Goal: Information Seeking & Learning: Learn about a topic

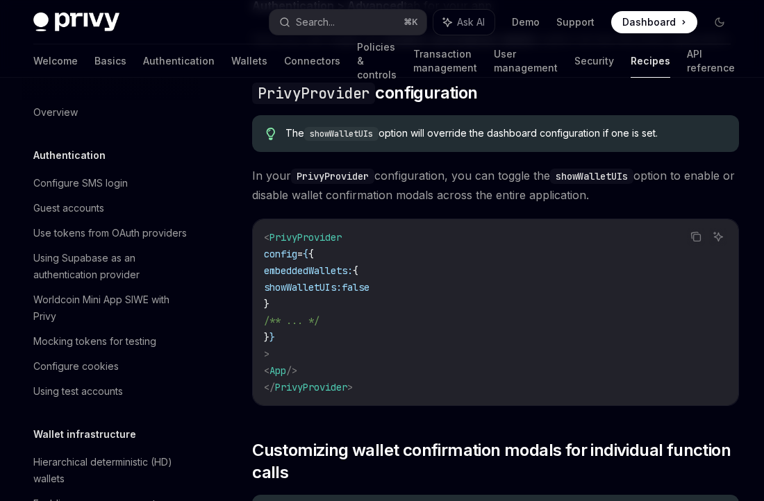
scroll to position [535, 0]
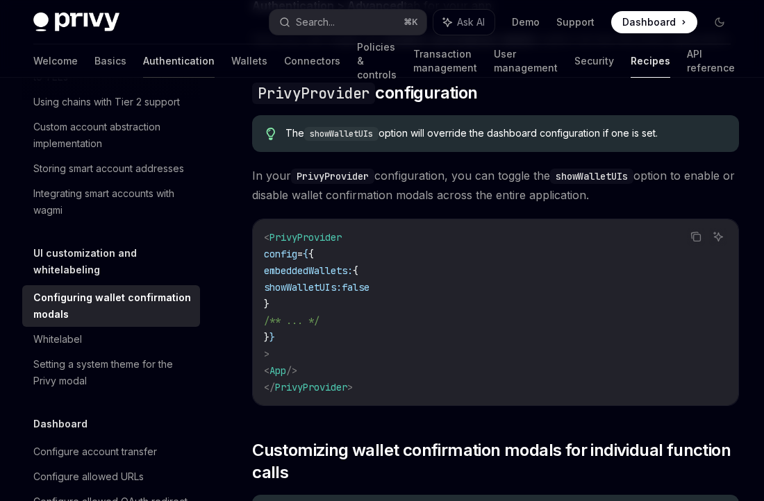
click at [143, 57] on link "Authentication" at bounding box center [179, 60] width 72 height 33
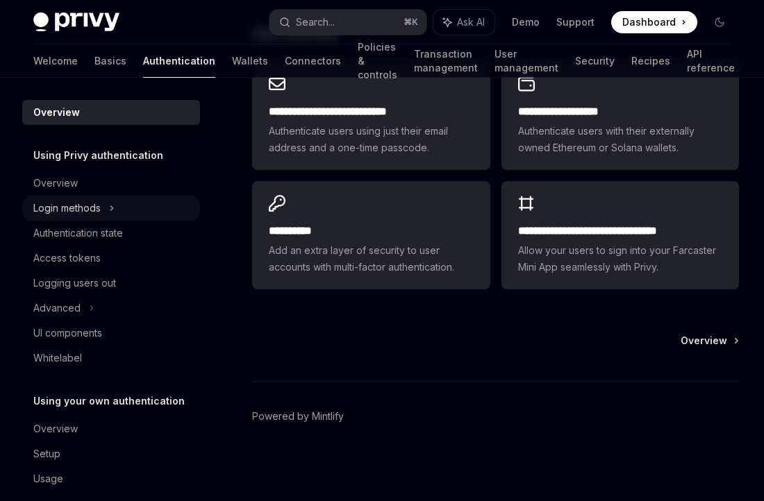
click at [115, 212] on icon at bounding box center [112, 208] width 6 height 17
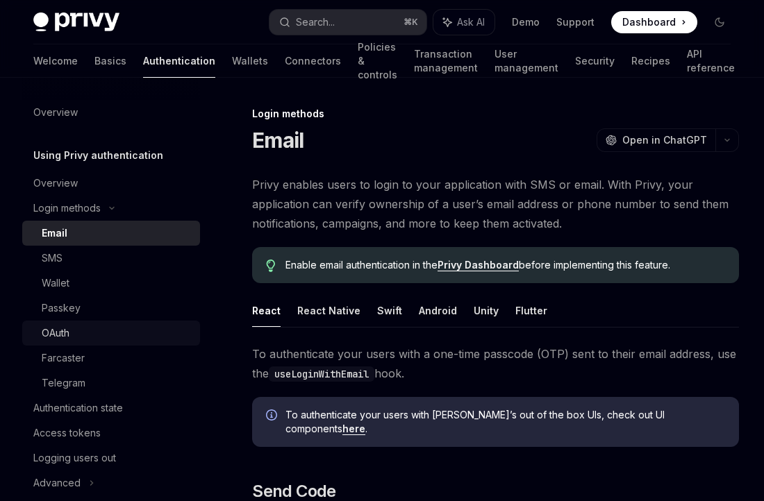
click at [63, 335] on div "OAuth" at bounding box center [56, 333] width 28 height 17
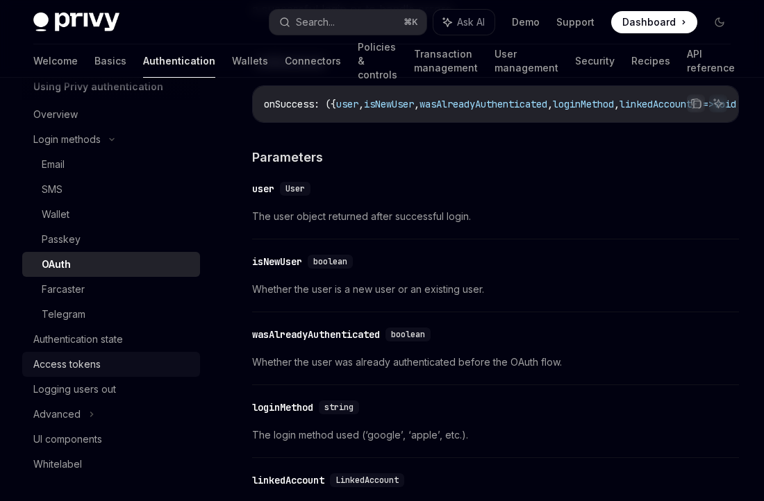
scroll to position [67, 0]
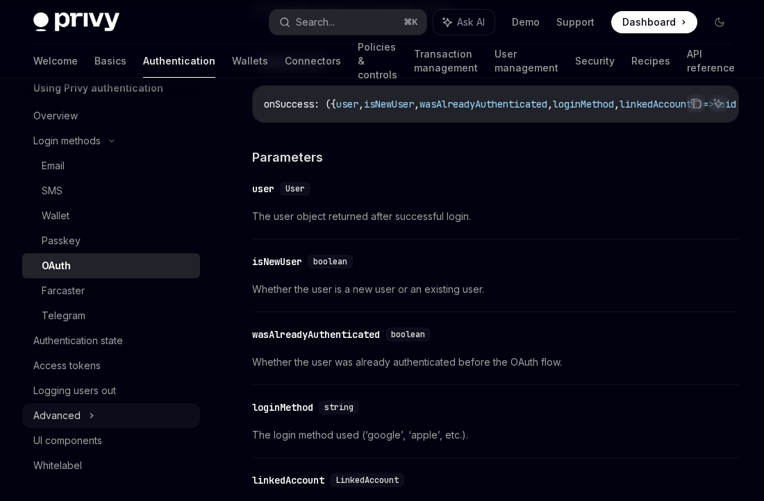
click at [116, 415] on div "Advanced" at bounding box center [111, 415] width 178 height 25
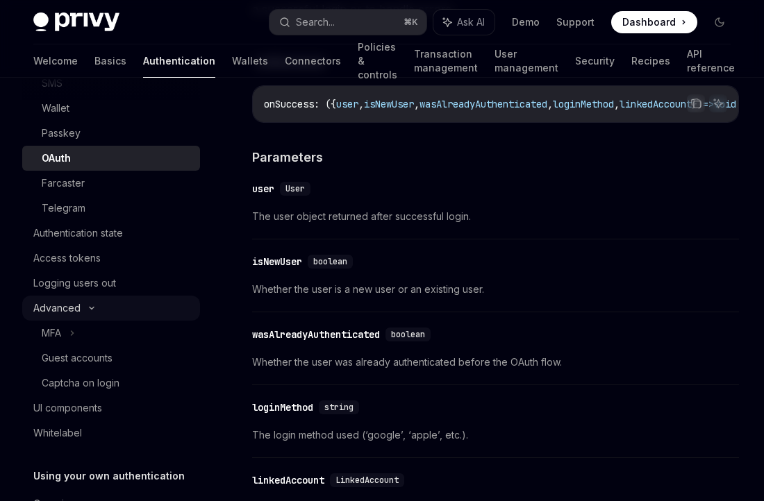
scroll to position [178, 0]
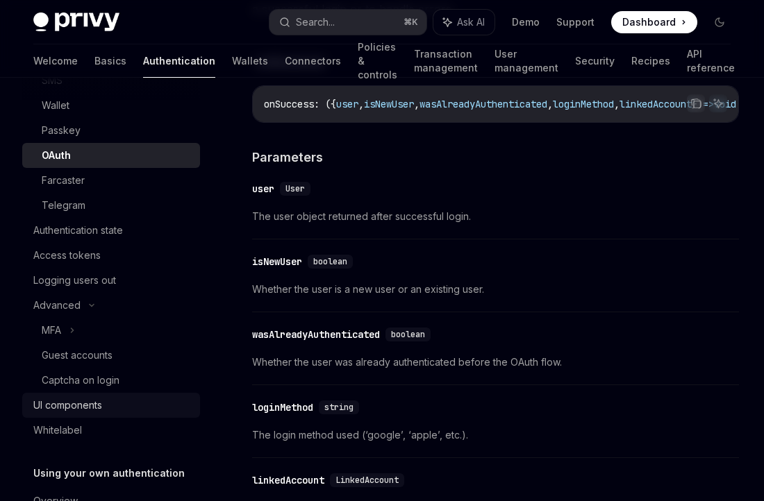
click at [117, 410] on div "UI components" at bounding box center [112, 405] width 158 height 17
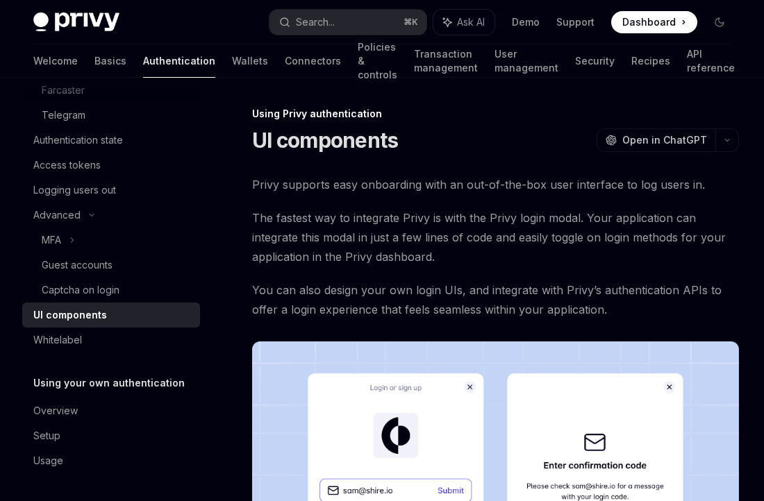
scroll to position [265, 0]
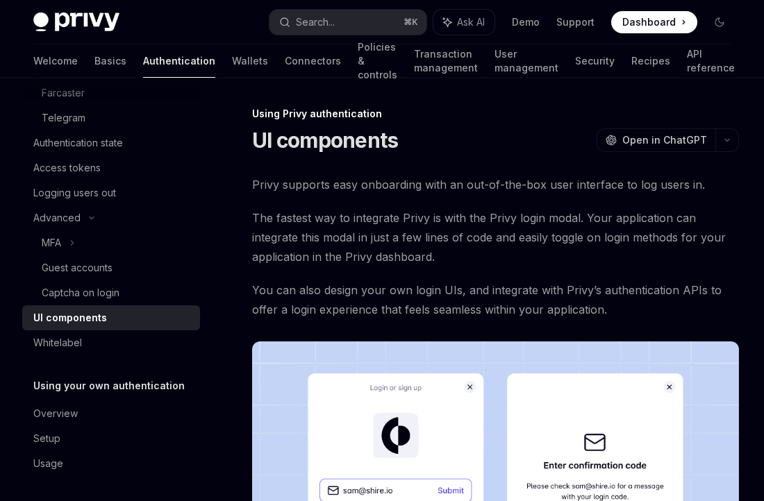
click at [117, 412] on div "Overview" at bounding box center [112, 413] width 158 height 17
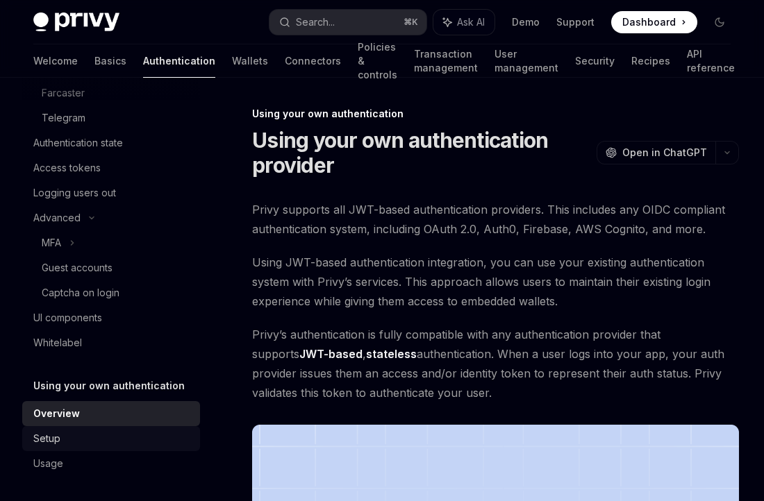
click at [94, 428] on link "Setup" at bounding box center [111, 438] width 178 height 25
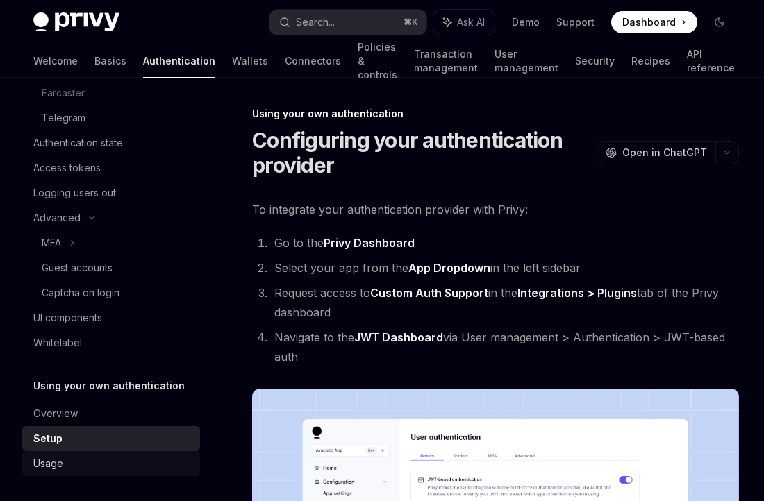
click at [88, 453] on link "Usage" at bounding box center [111, 463] width 178 height 25
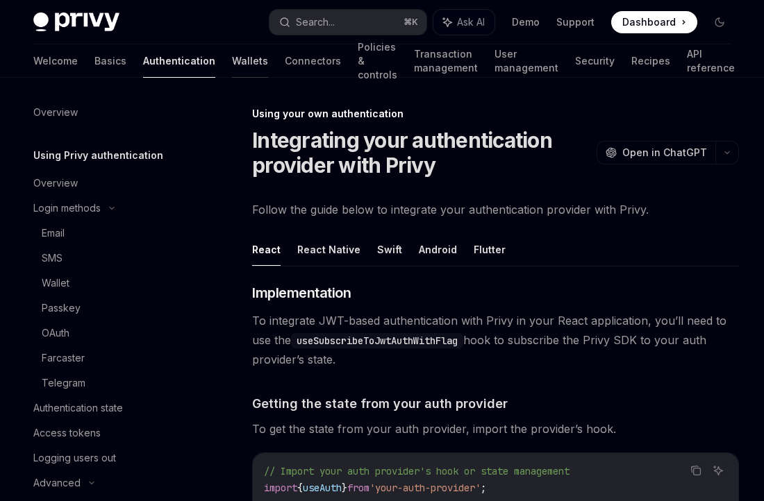
click at [232, 60] on link "Wallets" at bounding box center [250, 60] width 36 height 33
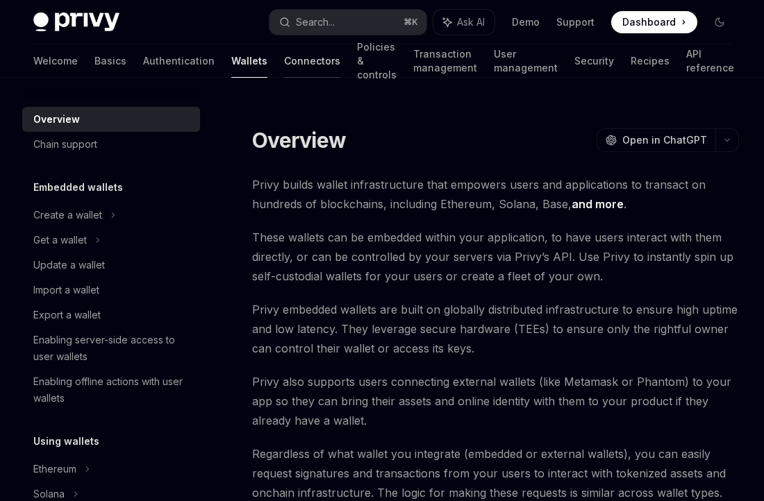
click at [284, 69] on link "Connectors" at bounding box center [312, 60] width 56 height 33
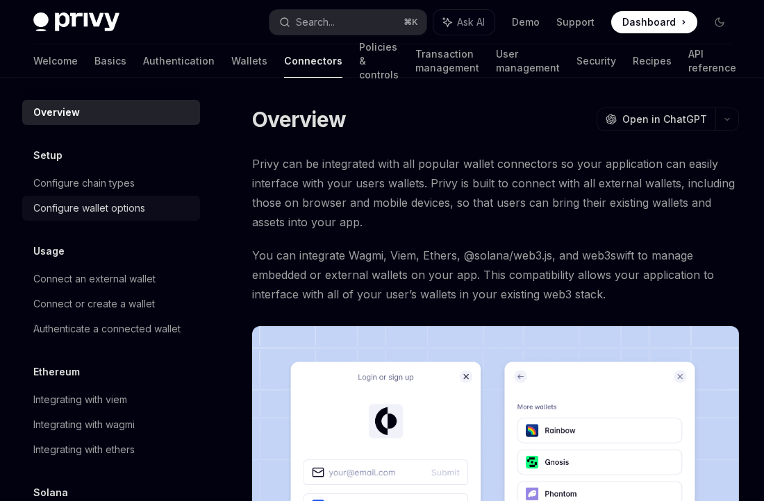
scroll to position [60, 0]
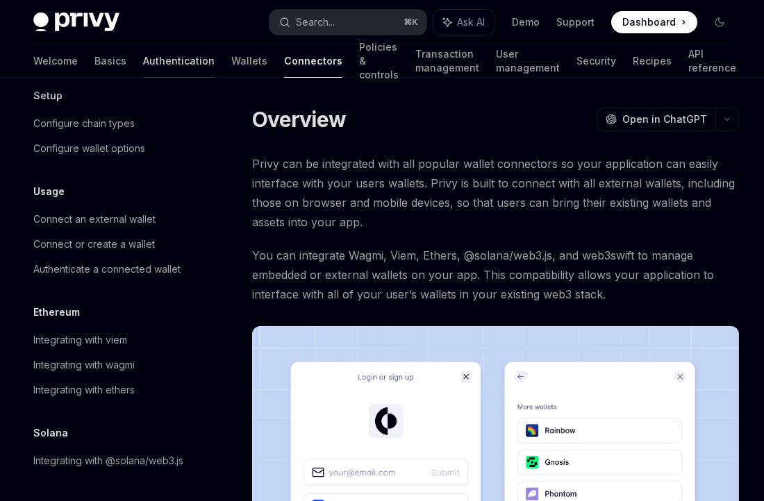
click at [143, 60] on link "Authentication" at bounding box center [179, 60] width 72 height 33
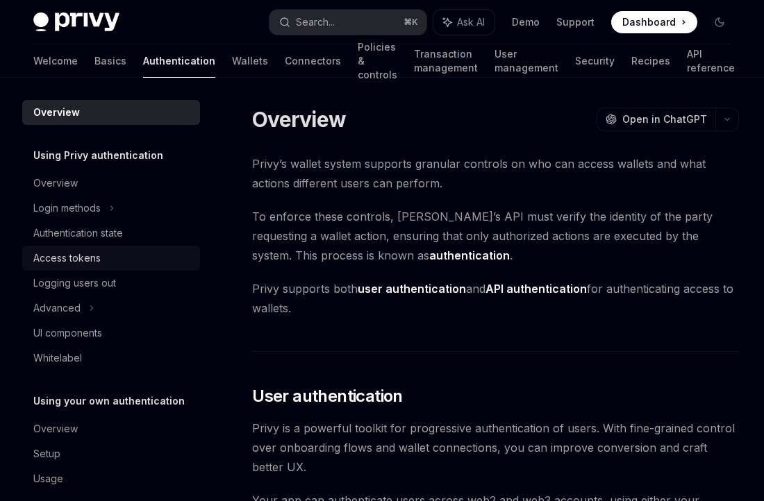
click at [78, 258] on div "Access tokens" at bounding box center [66, 258] width 67 height 17
type textarea "*"
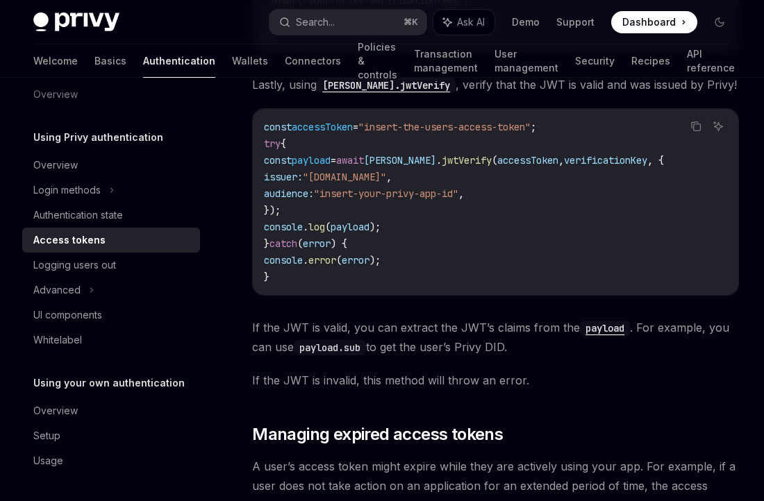
scroll to position [3614, 0]
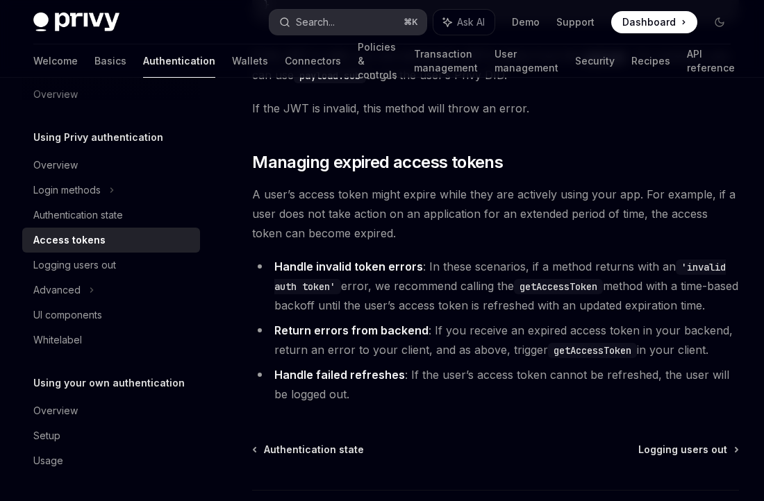
click at [338, 18] on button "Search... ⌘ K" at bounding box center [347, 22] width 157 height 25
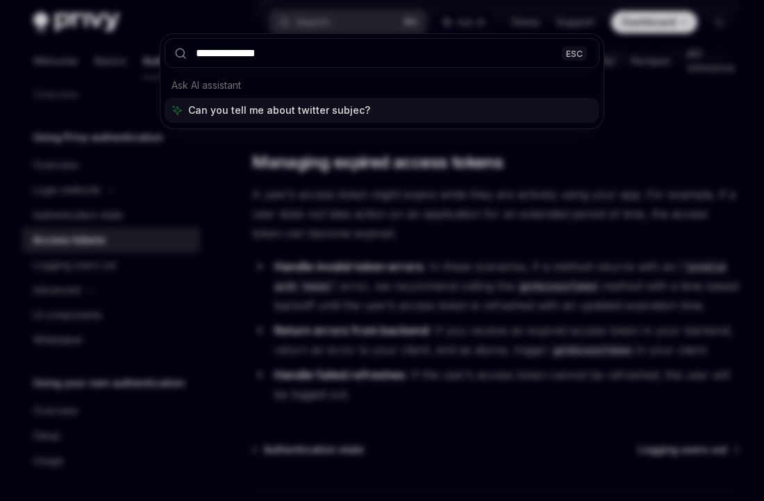
type input "**********"
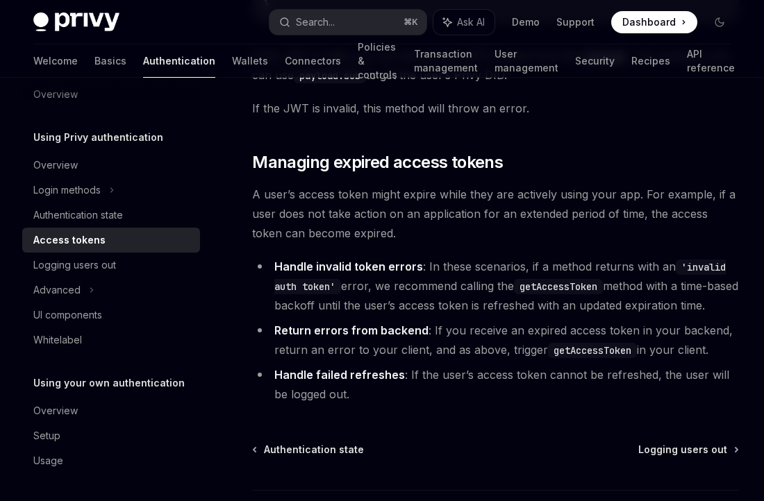
type textarea "*"
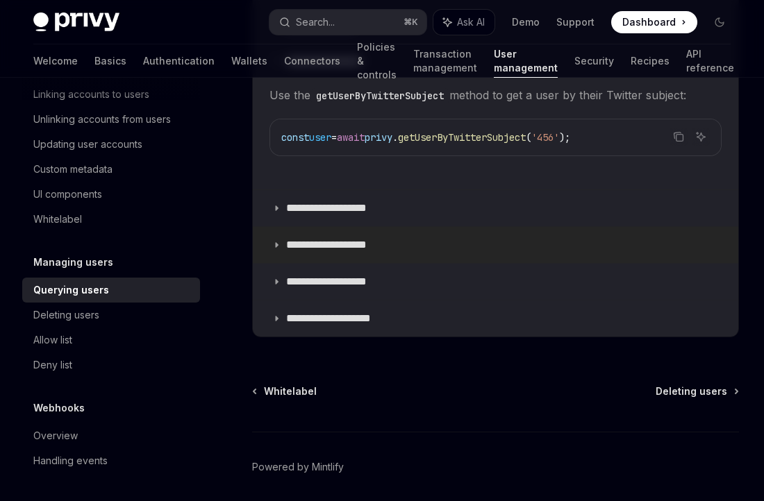
scroll to position [1123, 0]
